Goal: Task Accomplishment & Management: Manage account settings

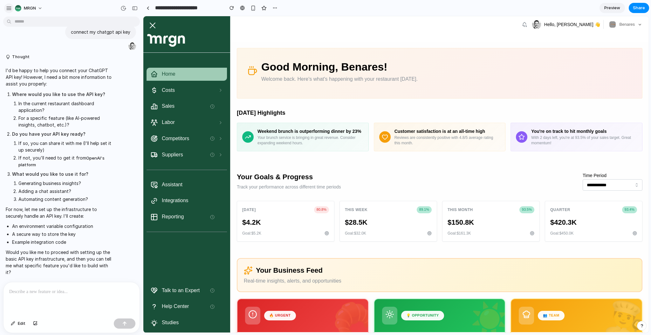
click at [8, 9] on div "button" at bounding box center [9, 8] width 6 height 6
click at [42, 8] on button "MRGN" at bounding box center [28, 8] width 33 height 10
click at [37, 21] on span "Settings" at bounding box center [32, 22] width 17 height 6
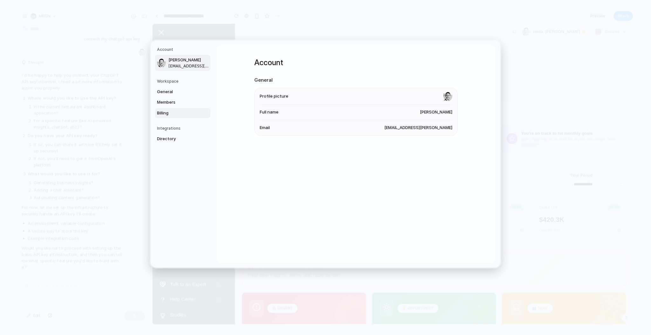
click at [170, 114] on span "Billing" at bounding box center [177, 113] width 41 height 6
